Goal: Task Accomplishment & Management: Manage account settings

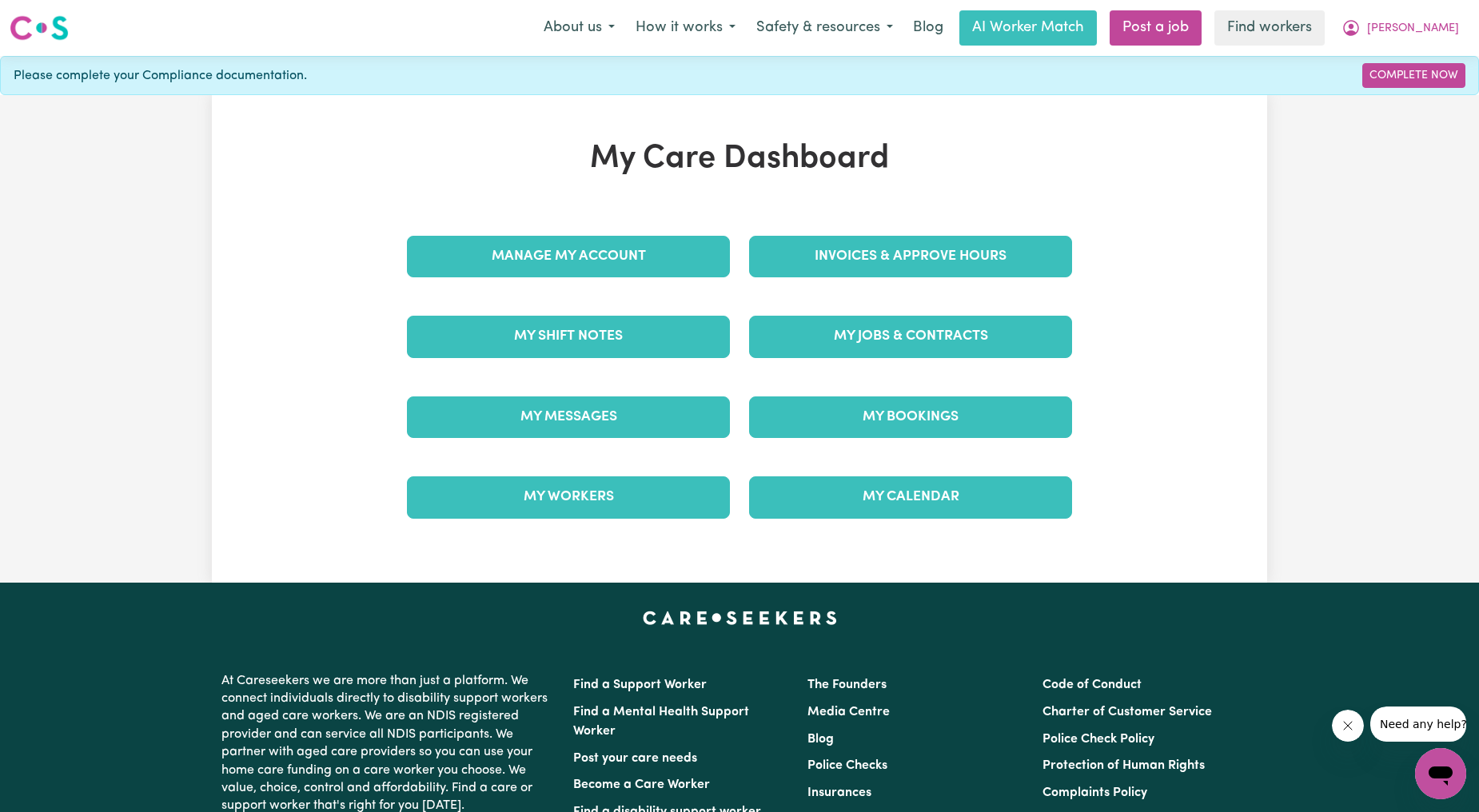
click at [852, 282] on div "Invoices & Approve Hours" at bounding box center [910, 257] width 342 height 80
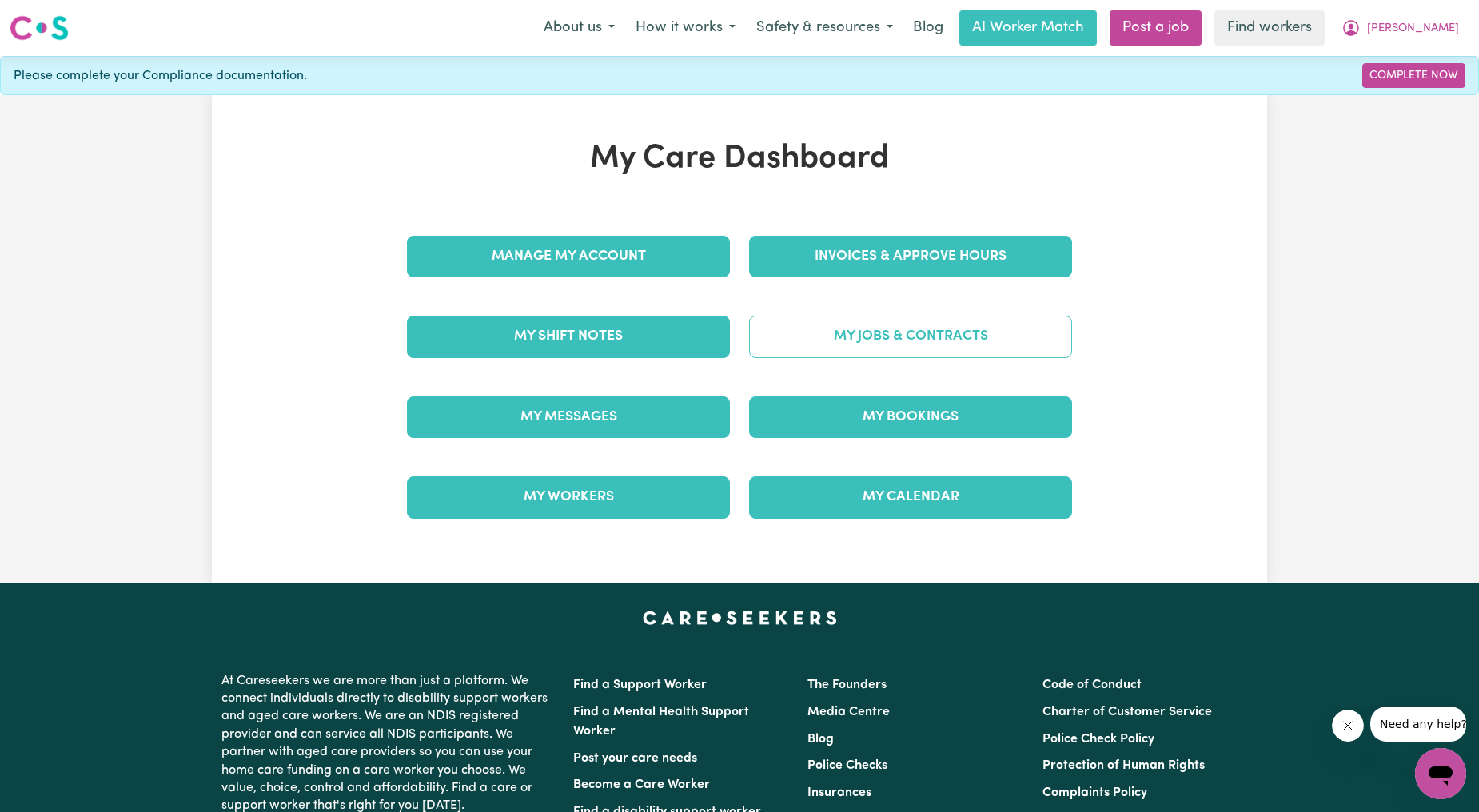
click at [852, 317] on link "My Jobs & Contracts" at bounding box center [910, 337] width 323 height 41
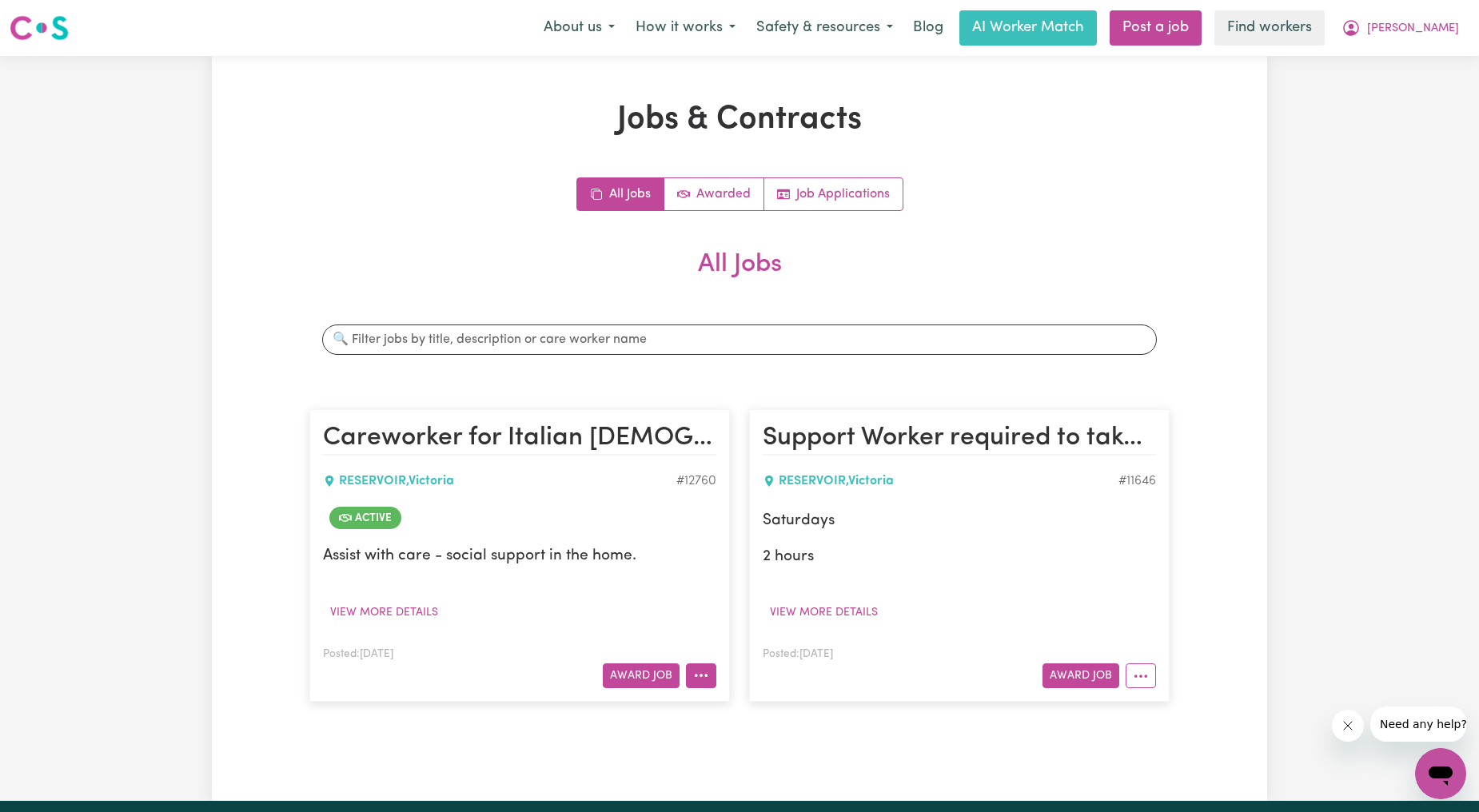
click at [712, 670] on button "More options" at bounding box center [700, 675] width 30 height 25
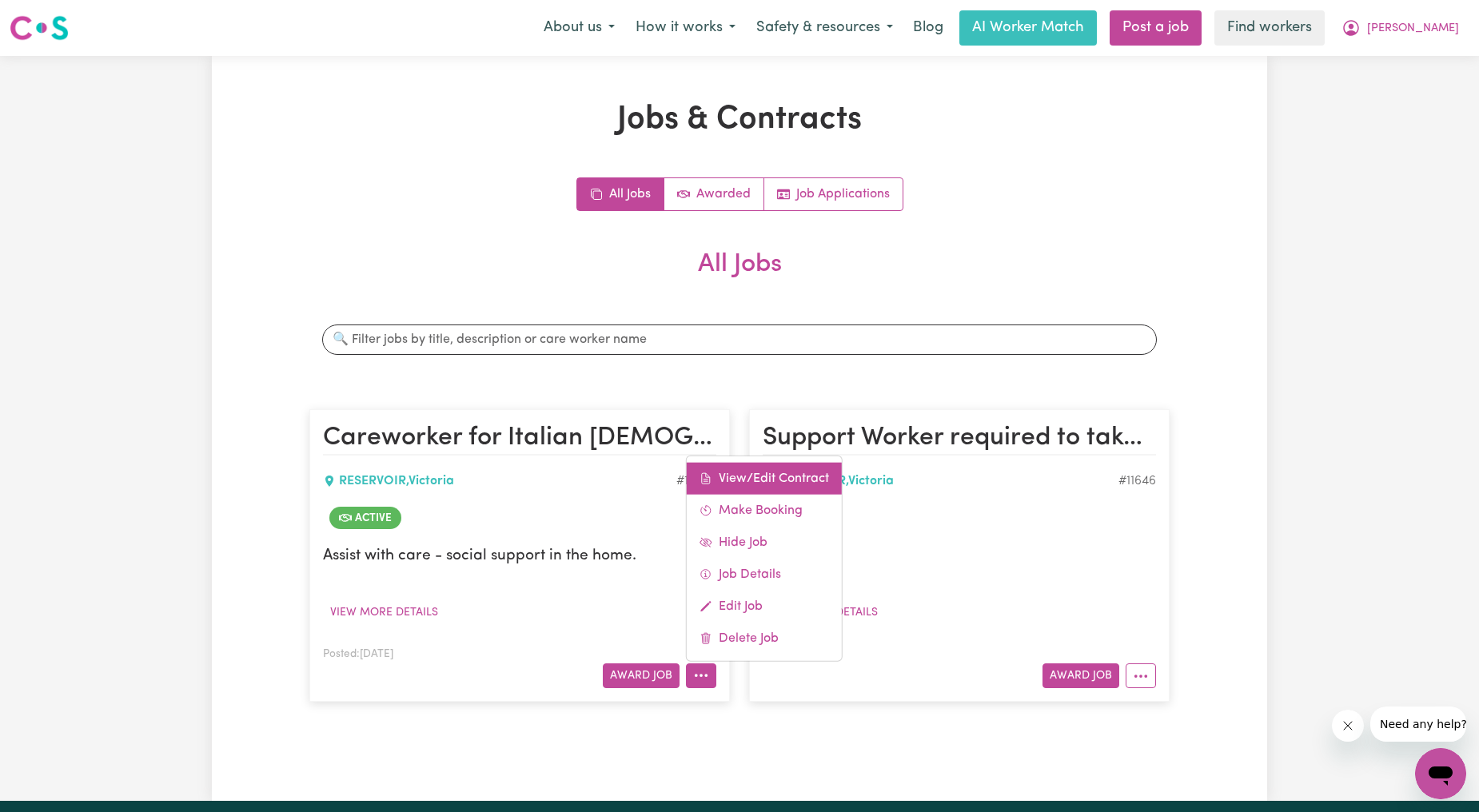
click at [774, 463] on link "View/Edit Contract" at bounding box center [764, 478] width 155 height 32
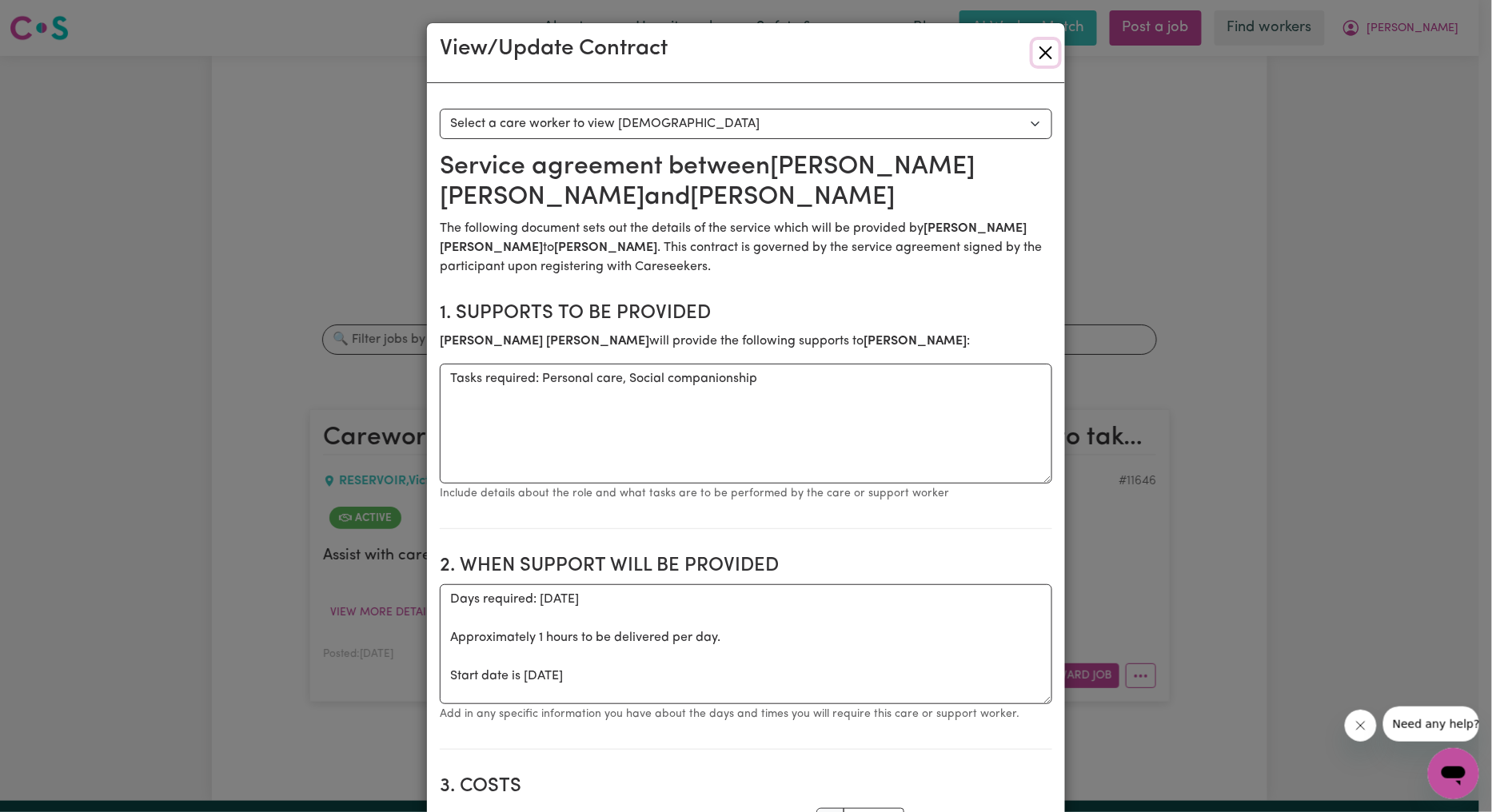
click at [1042, 57] on button "Close" at bounding box center [1046, 53] width 26 height 26
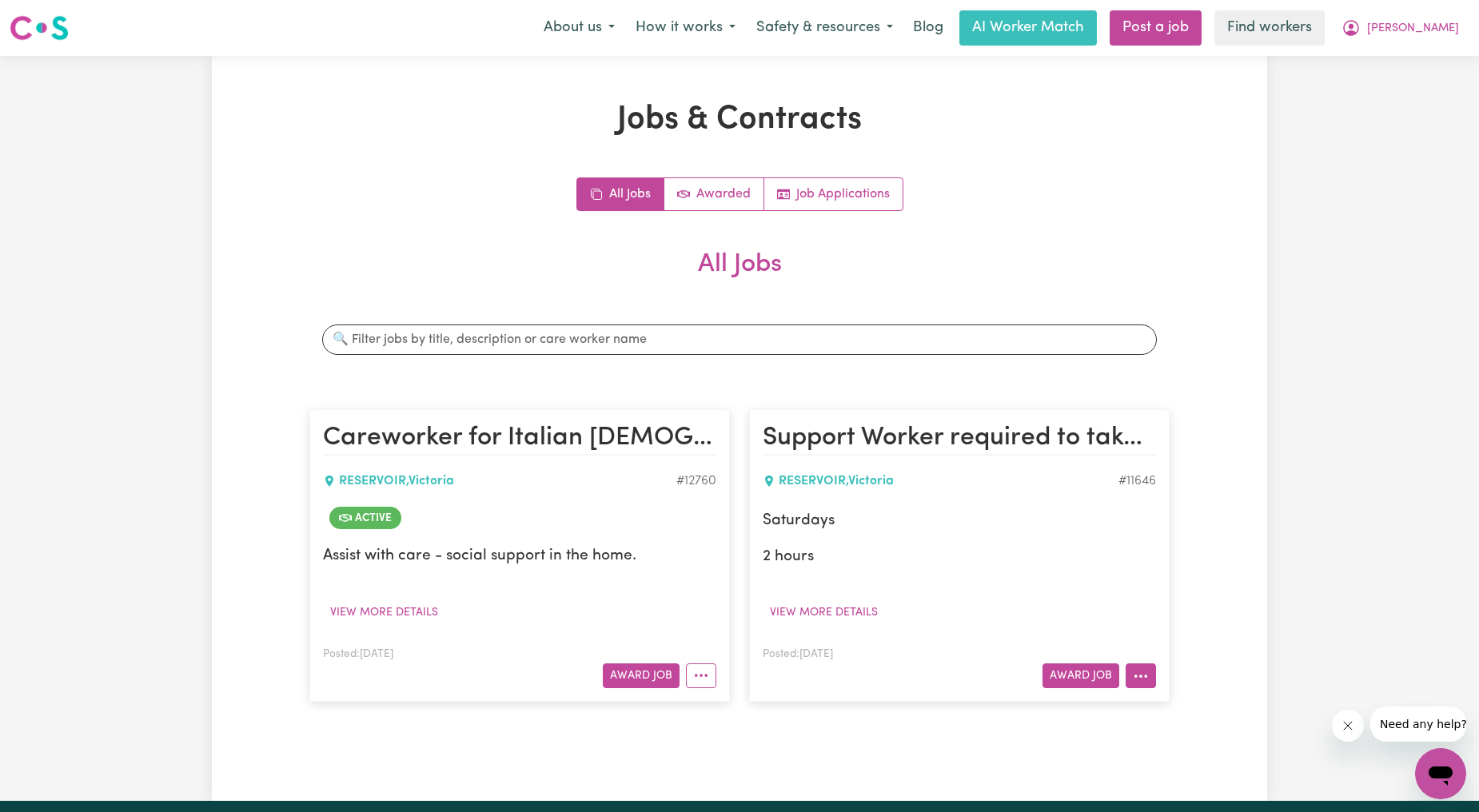
click at [1147, 673] on button "More options" at bounding box center [1140, 675] width 30 height 25
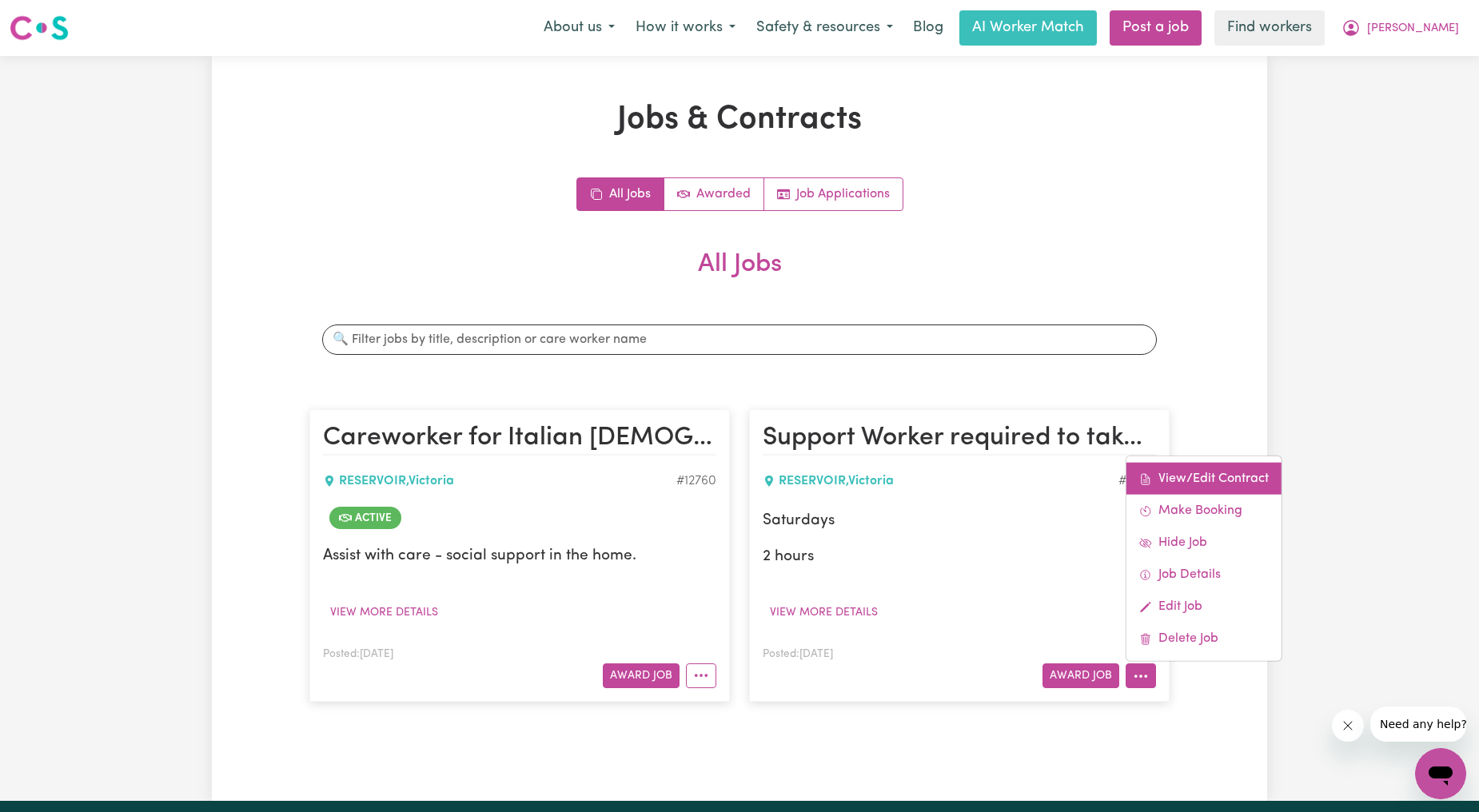
click at [1167, 468] on link "View/Edit Contract" at bounding box center [1204, 478] width 155 height 32
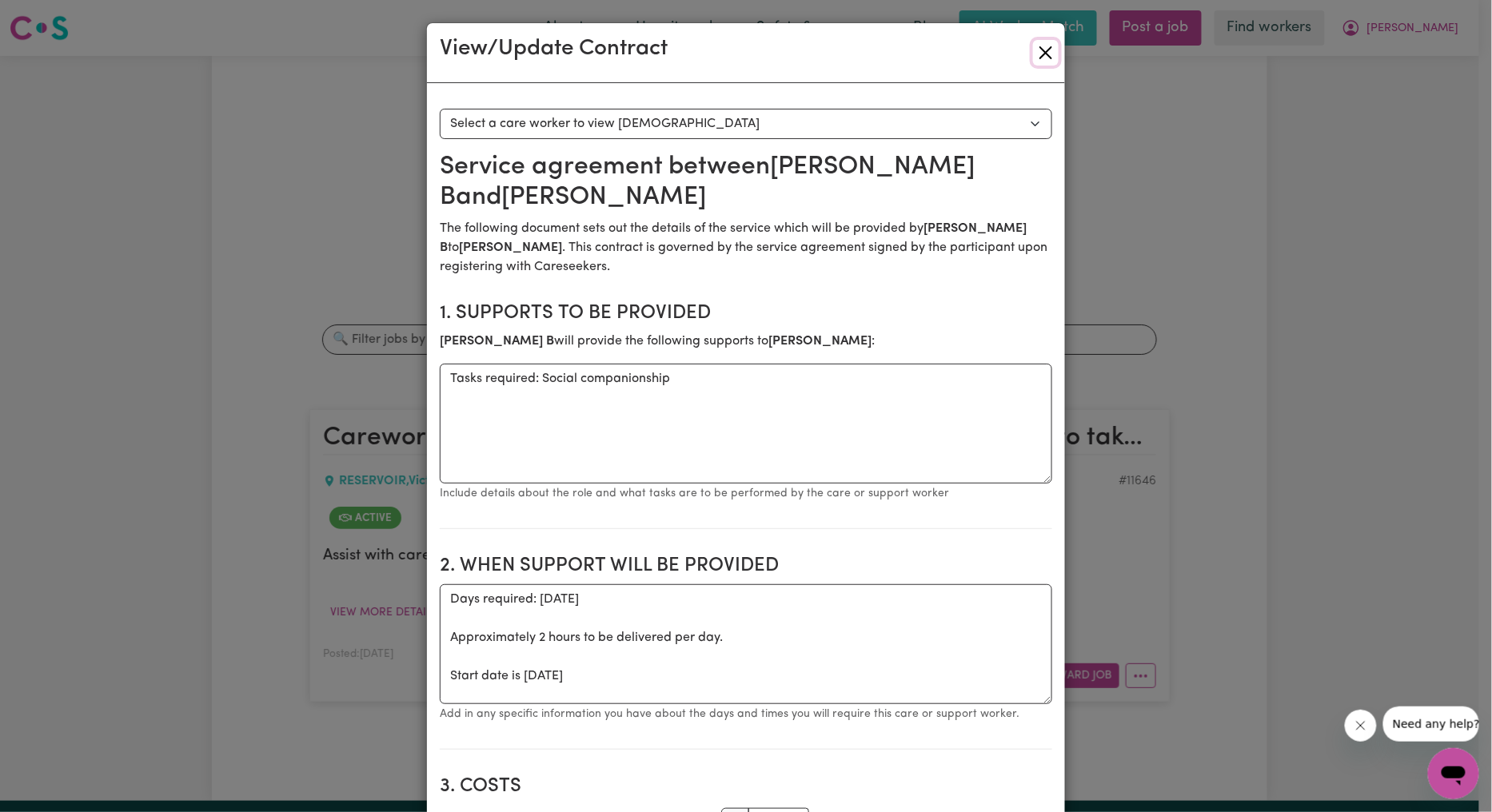
click at [1035, 52] on button "Close" at bounding box center [1046, 53] width 26 height 26
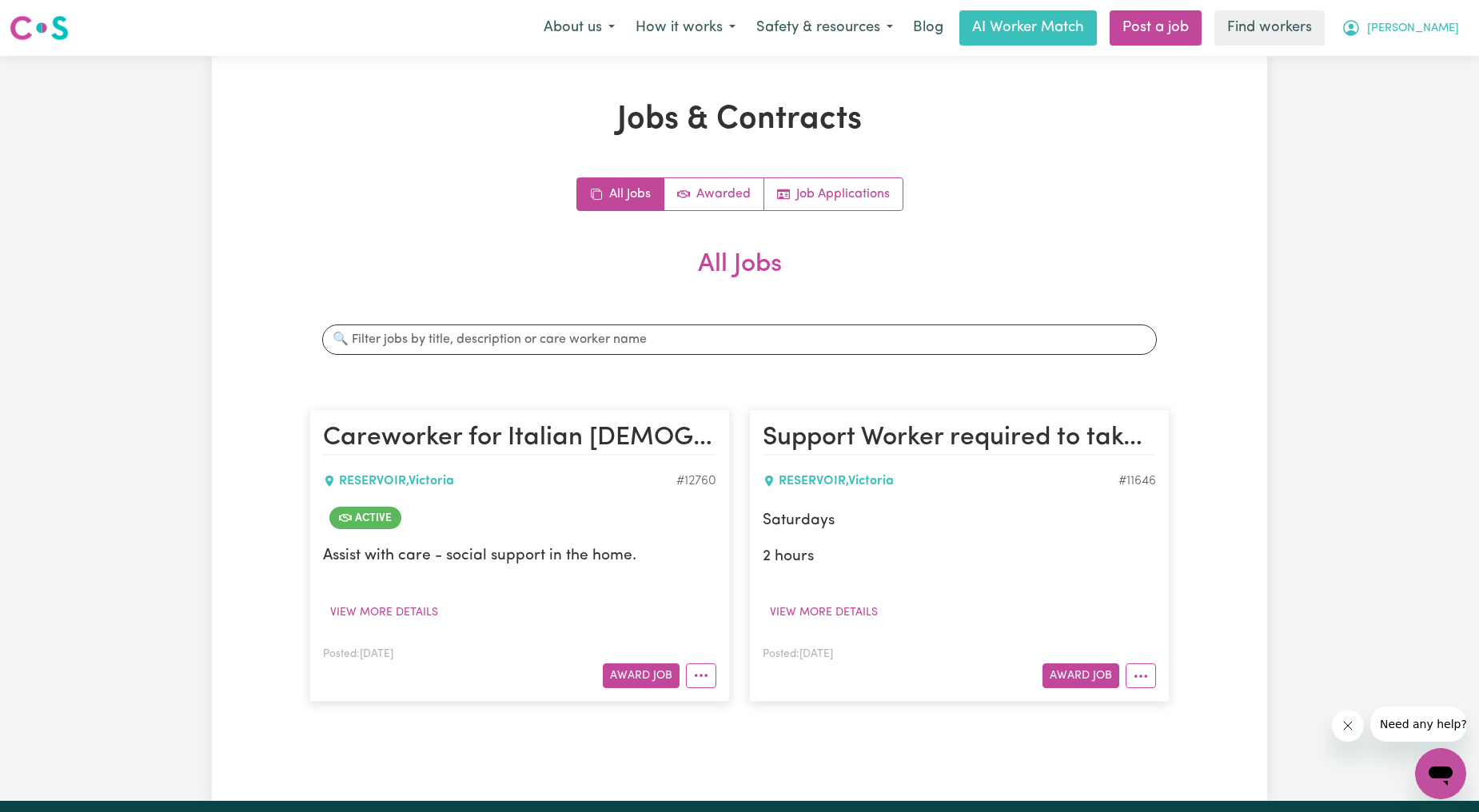
click at [1426, 40] on button "[PERSON_NAME]" at bounding box center [1400, 28] width 139 height 34
click at [1419, 54] on link "My Dashboard" at bounding box center [1405, 62] width 127 height 30
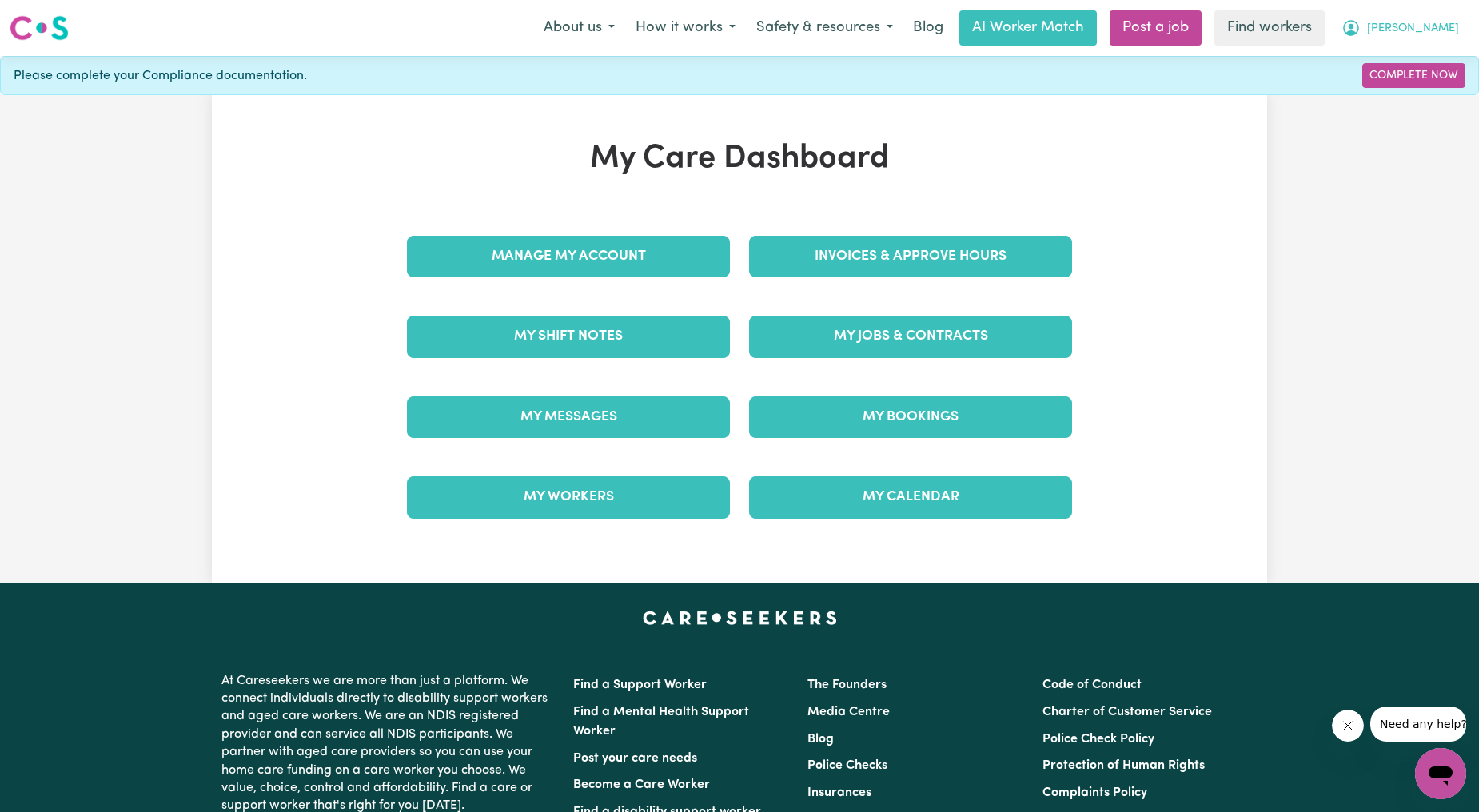
click at [1433, 33] on span "[PERSON_NAME]" at bounding box center [1413, 28] width 92 height 17
click at [1400, 59] on link "My Dashboard" at bounding box center [1405, 62] width 127 height 30
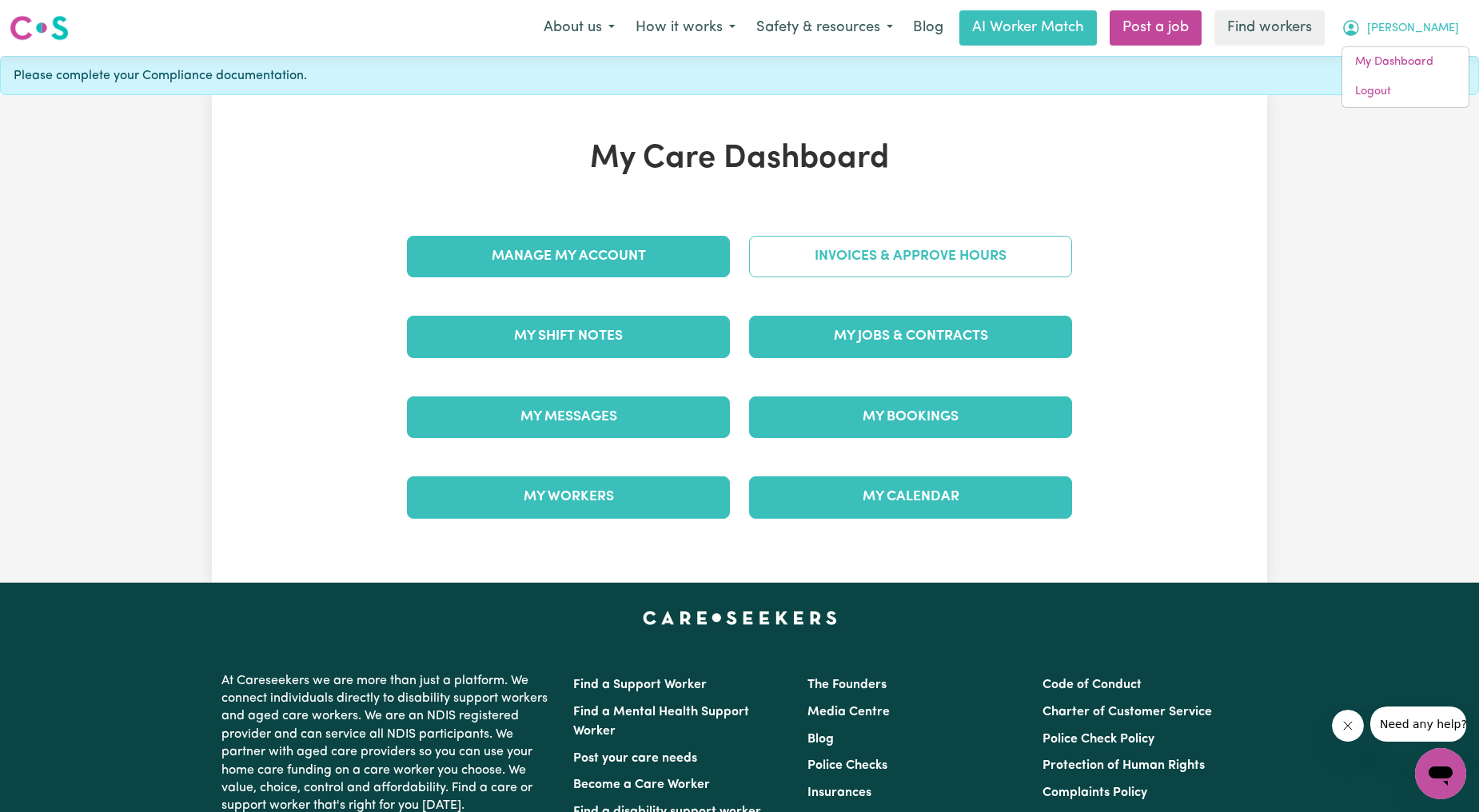
click at [936, 248] on link "Invoices & Approve Hours" at bounding box center [910, 257] width 323 height 41
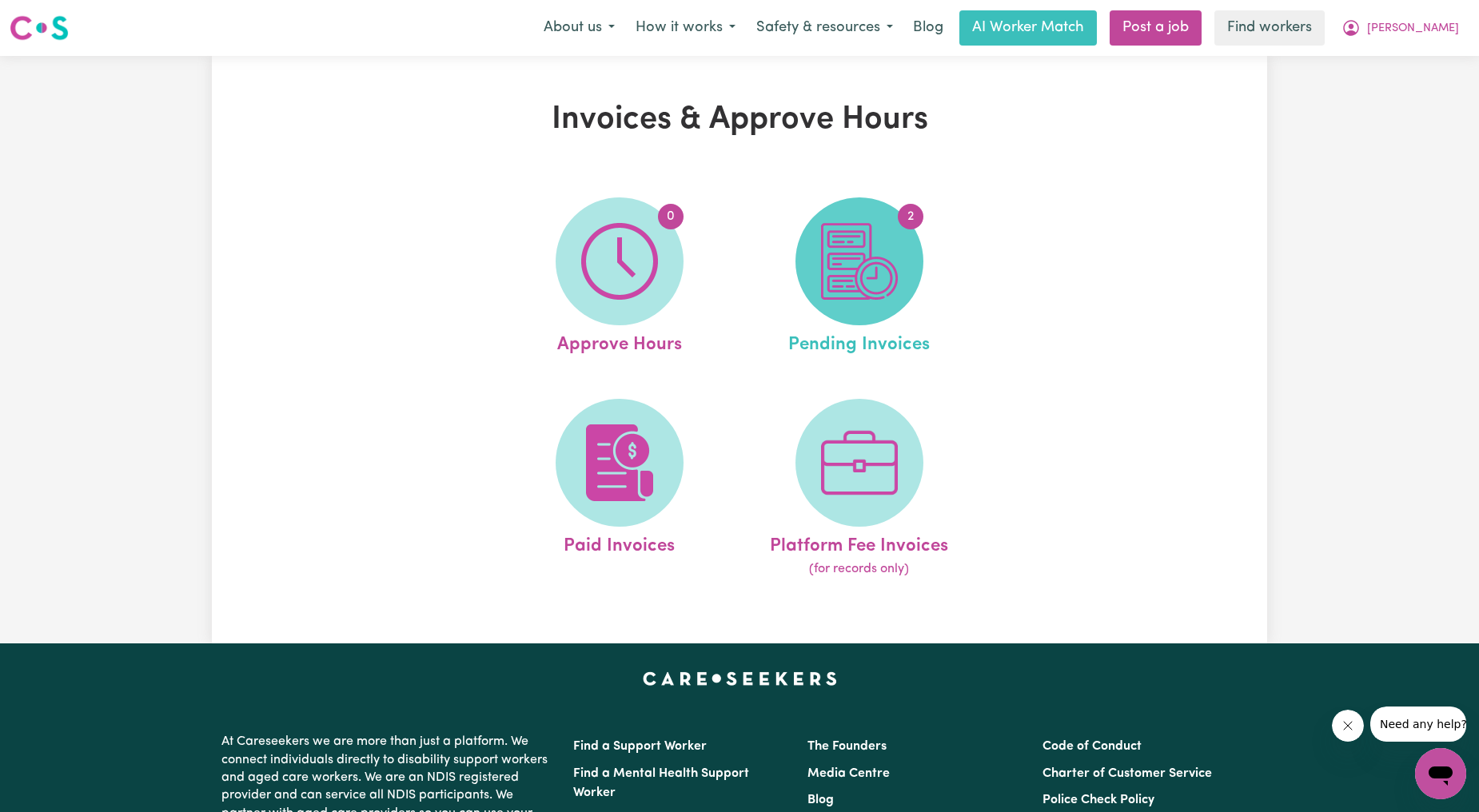
click at [816, 282] on span "2" at bounding box center [860, 261] width 128 height 128
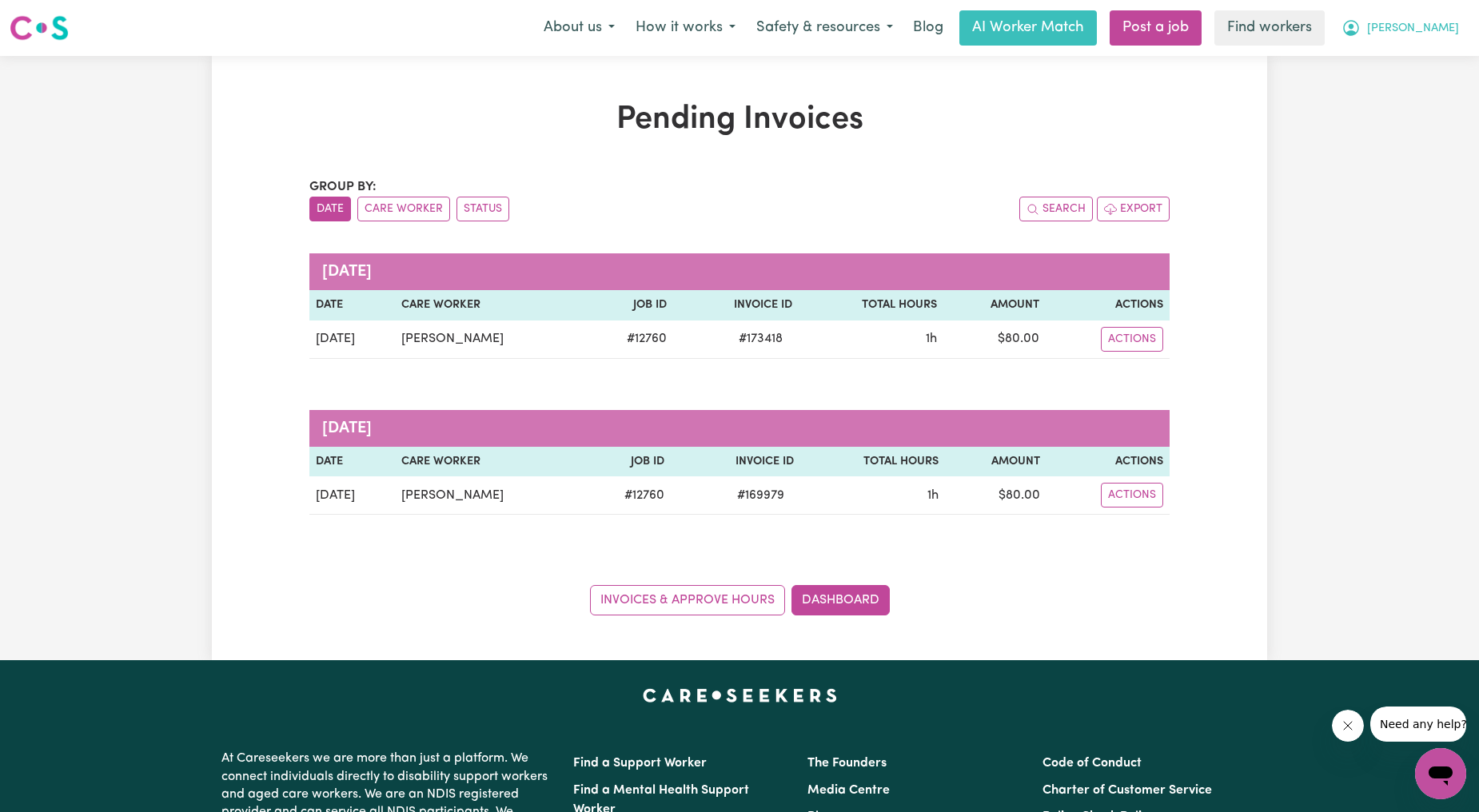
click at [1361, 37] on icon "My Account" at bounding box center [1352, 28] width 19 height 19
click at [1408, 58] on link "My Dashboard" at bounding box center [1405, 62] width 127 height 30
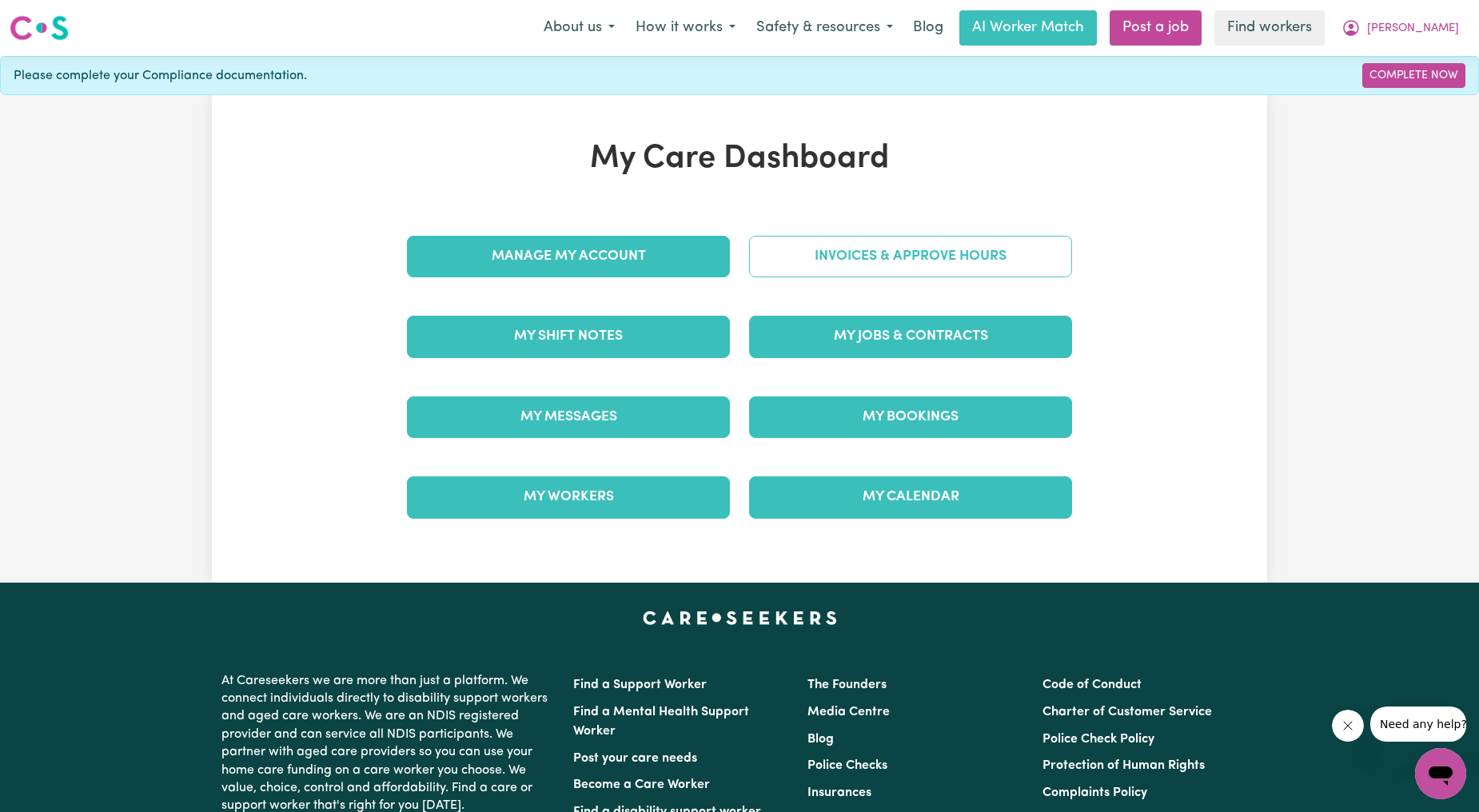
click at [904, 251] on link "Invoices & Approve Hours" at bounding box center [910, 257] width 323 height 41
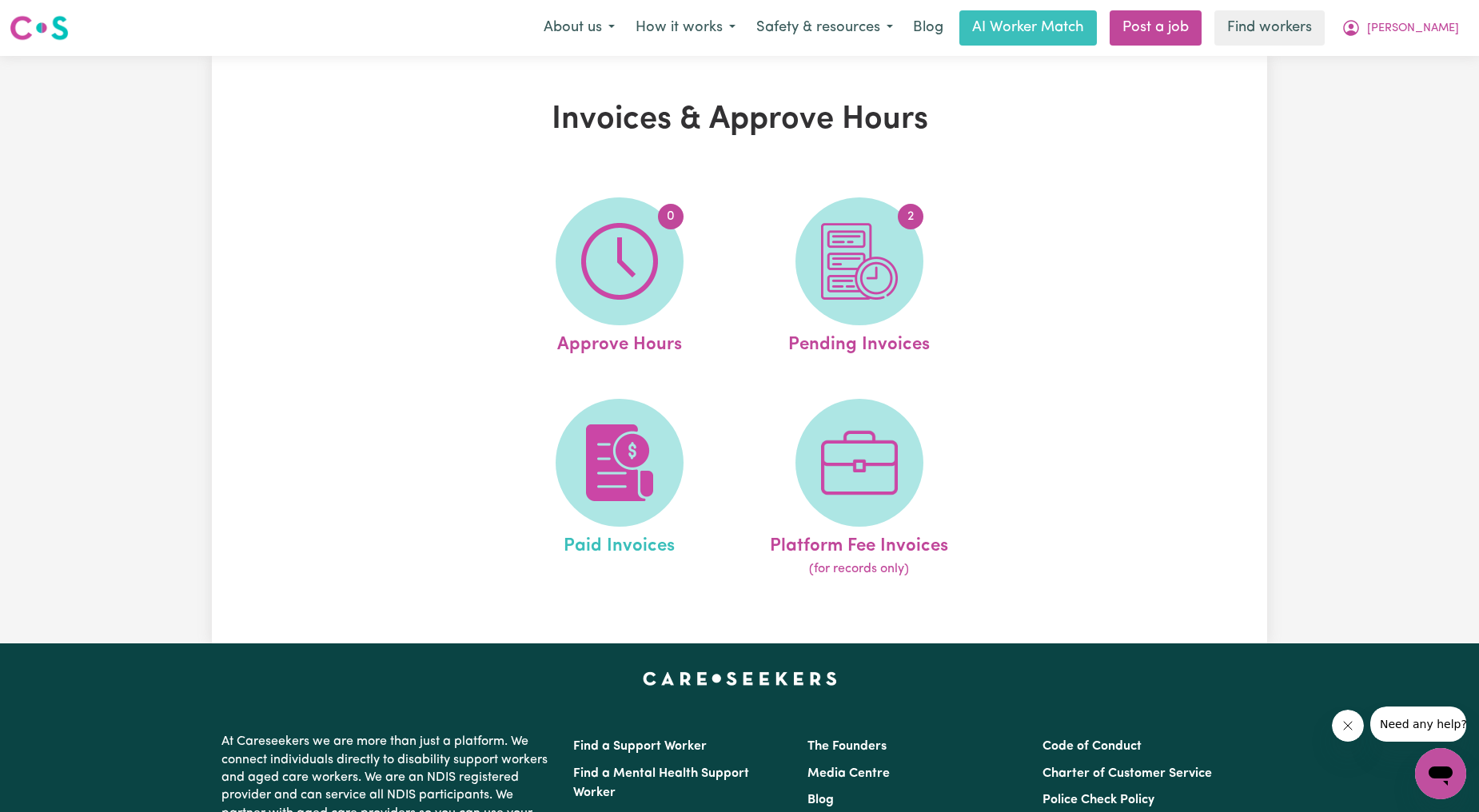
click at [685, 454] on link "Paid Invoices" at bounding box center [619, 489] width 230 height 181
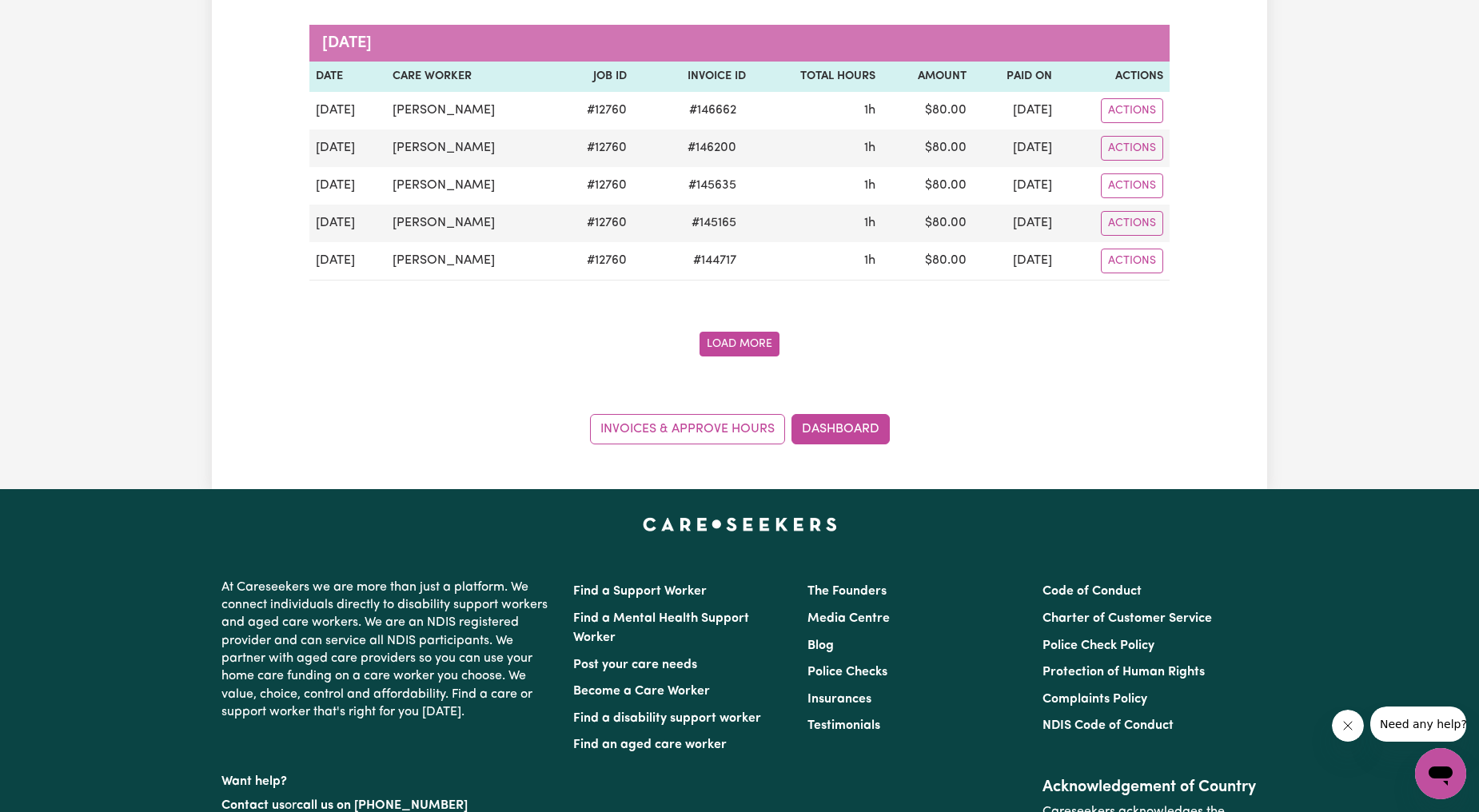
scroll to position [3552, 0]
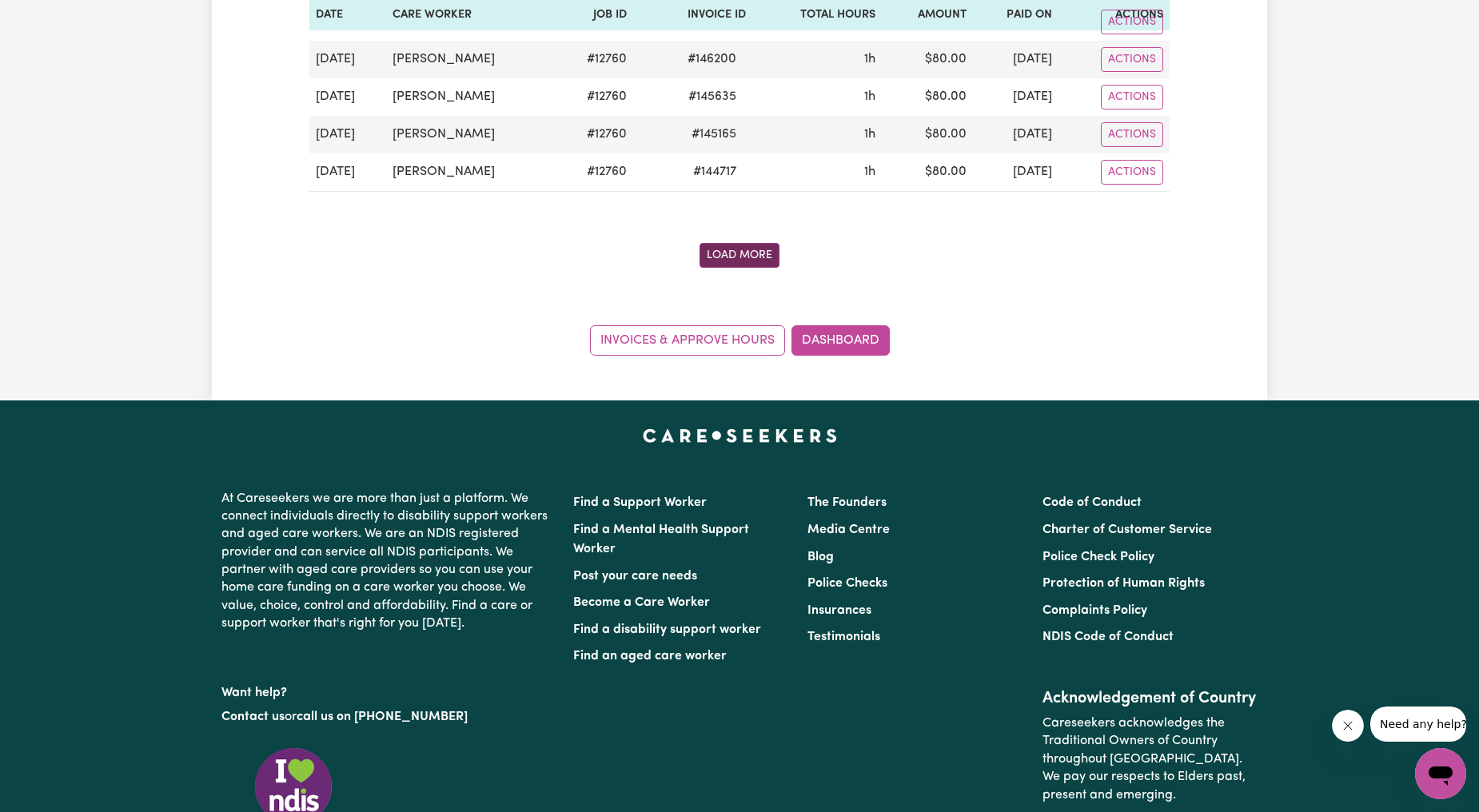
click at [720, 267] on button "Load More" at bounding box center [739, 255] width 80 height 25
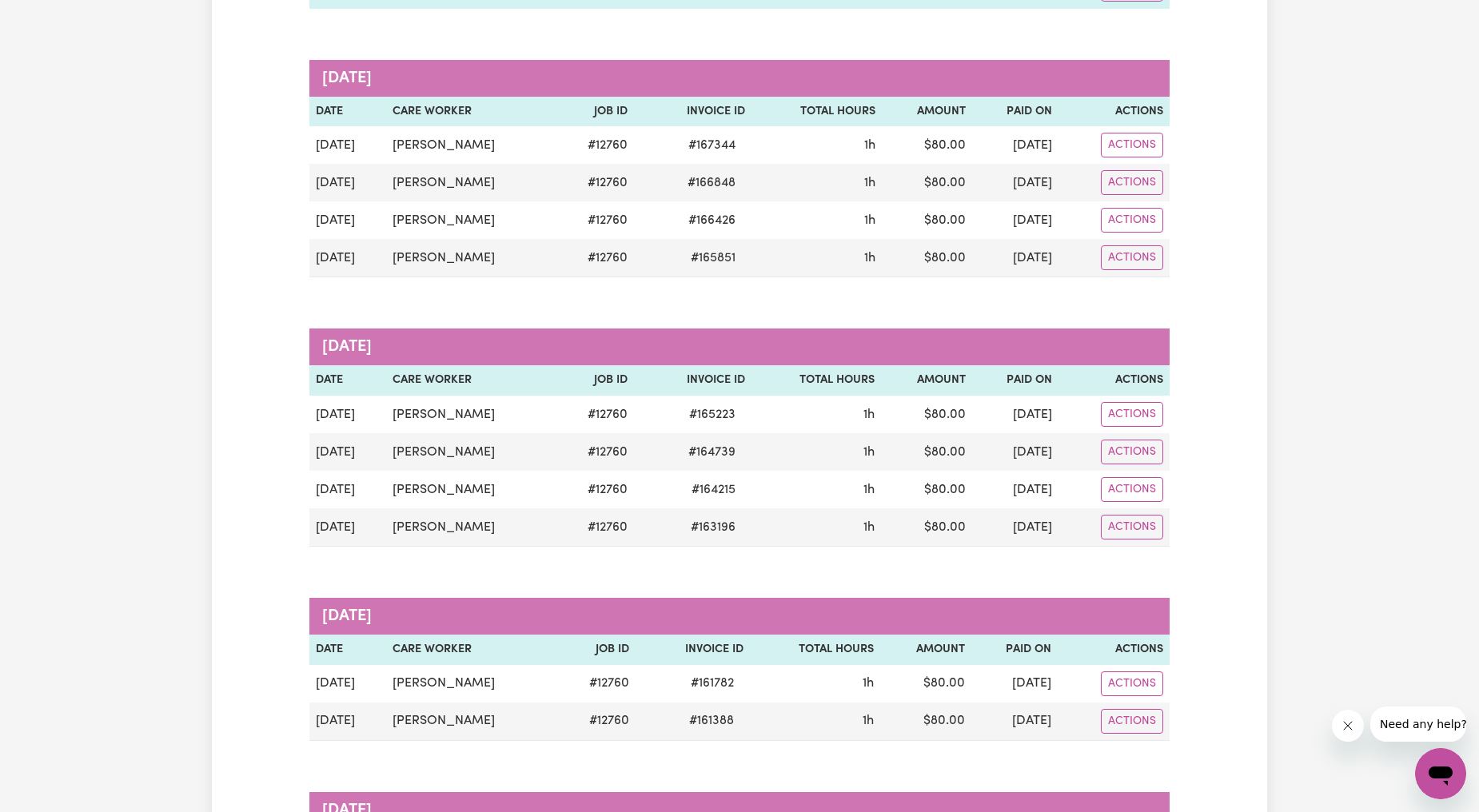
scroll to position [0, 0]
